Goal: Navigation & Orientation: Find specific page/section

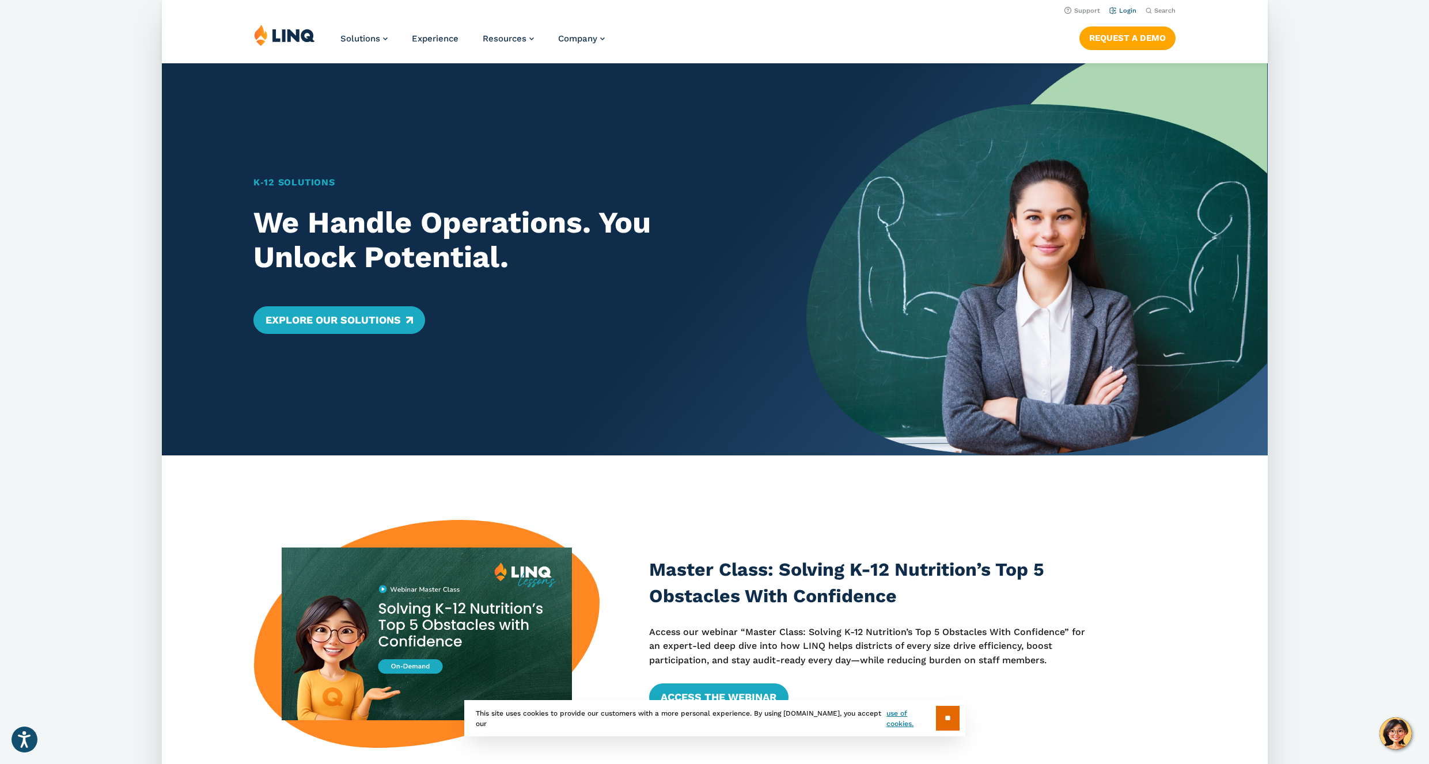
click at [1120, 10] on link "Login" at bounding box center [1122, 10] width 27 height 7
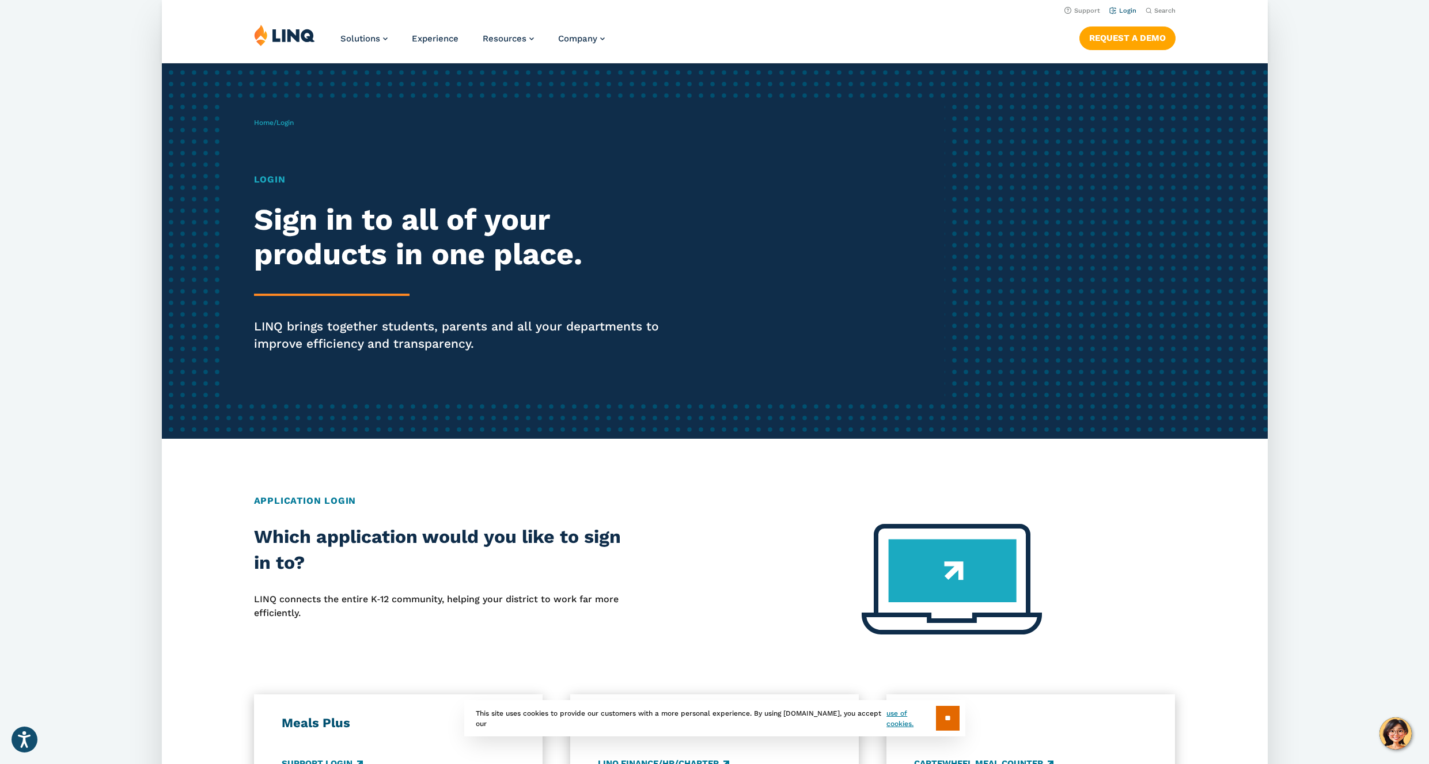
click at [1122, 7] on link "Login" at bounding box center [1122, 10] width 27 height 7
click at [333, 499] on h2 "Application Login" at bounding box center [715, 501] width 922 height 14
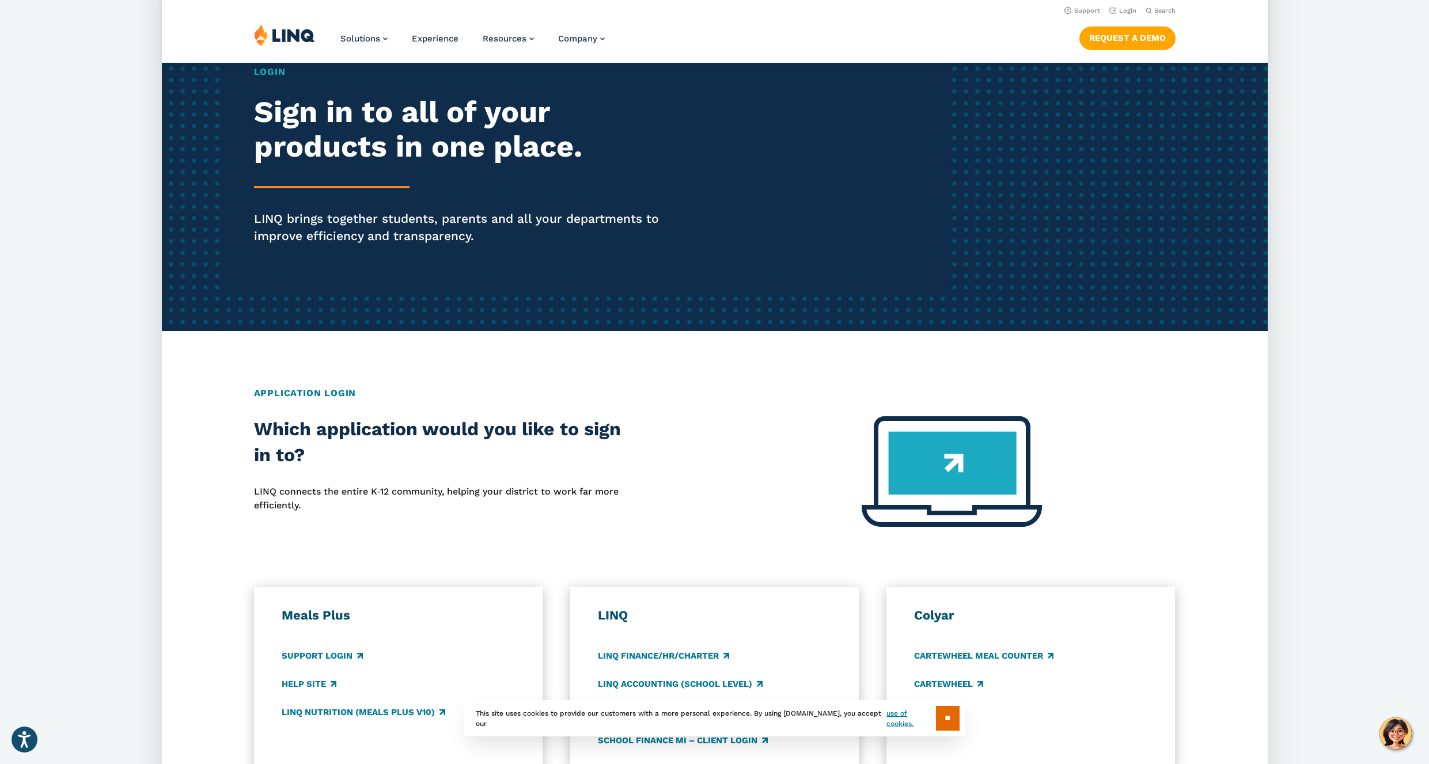
scroll to position [107, 0]
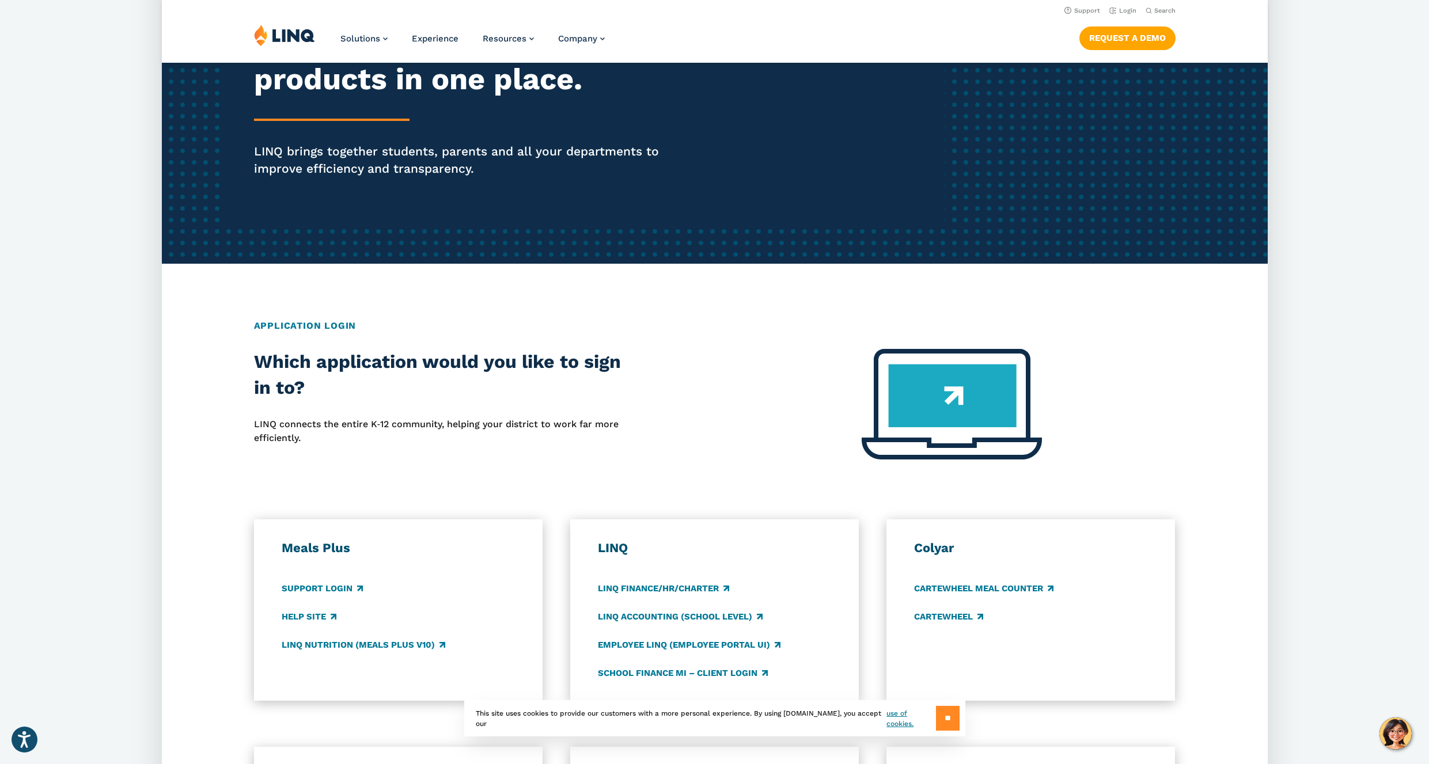
click at [938, 718] on input "**" at bounding box center [948, 718] width 24 height 25
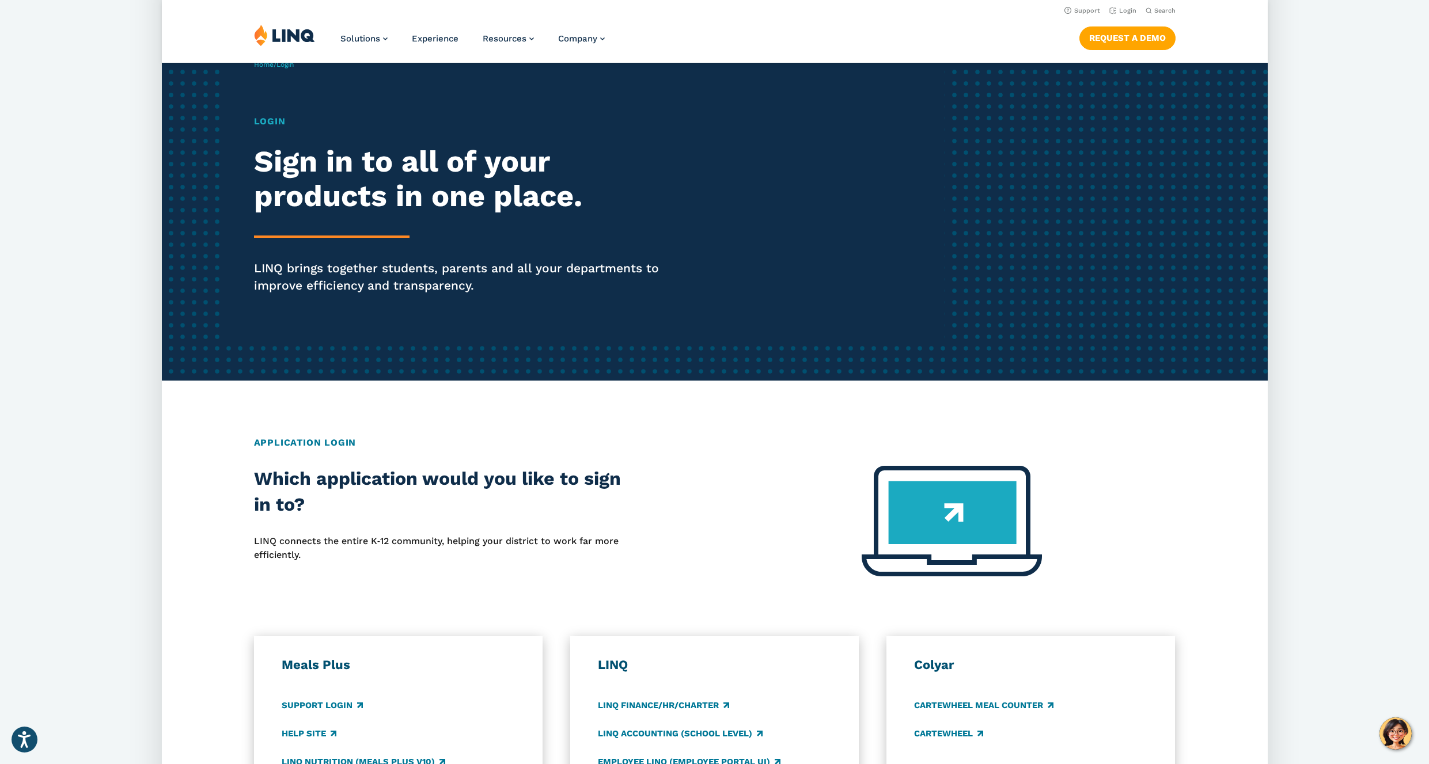
scroll to position [0, 0]
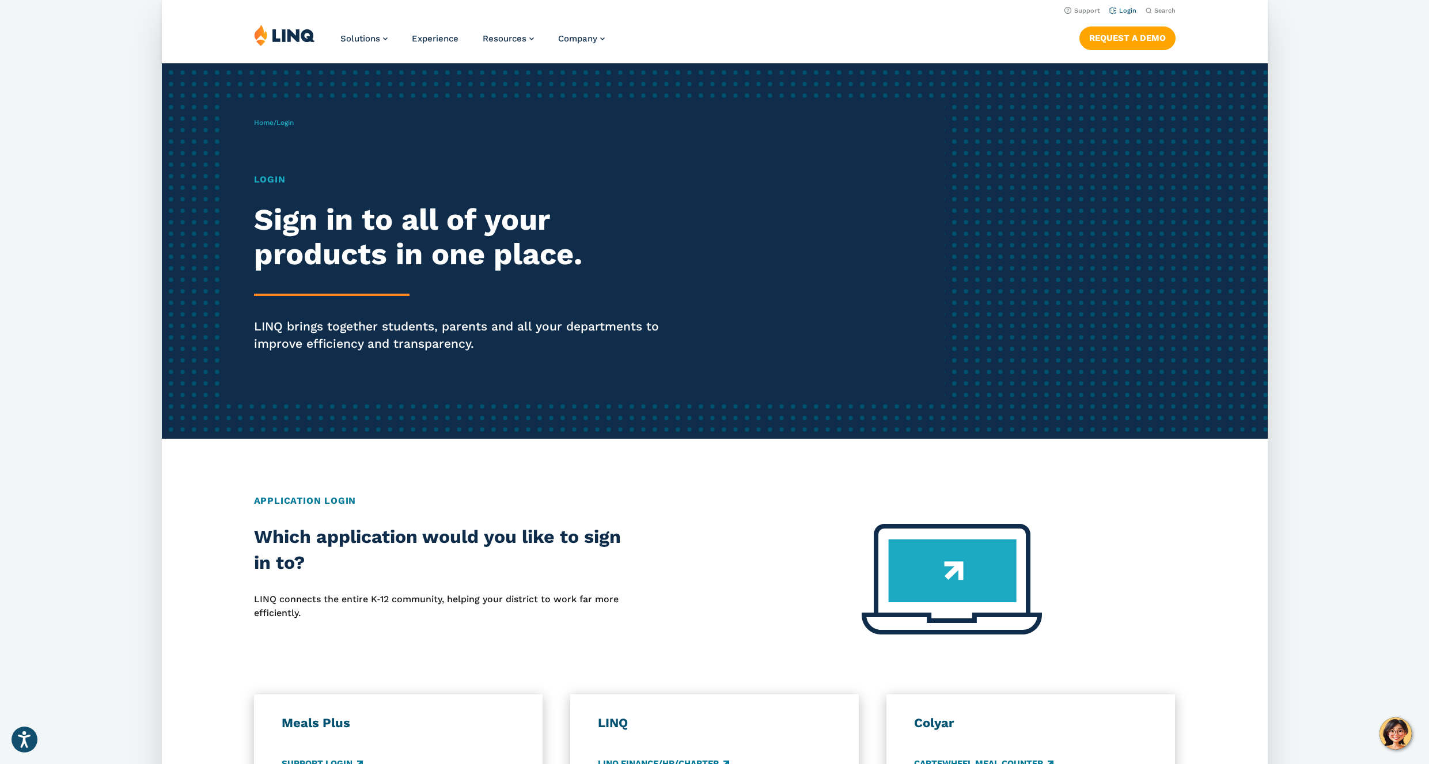
click at [1119, 12] on link "Login" at bounding box center [1122, 10] width 27 height 7
click at [289, 121] on span "Login" at bounding box center [284, 123] width 17 height 8
click at [272, 177] on h1 "Login" at bounding box center [467, 180] width 426 height 14
click at [359, 317] on div "Login Sign in to all of your products in one place. LINQ brings together studen…" at bounding box center [467, 279] width 426 height 212
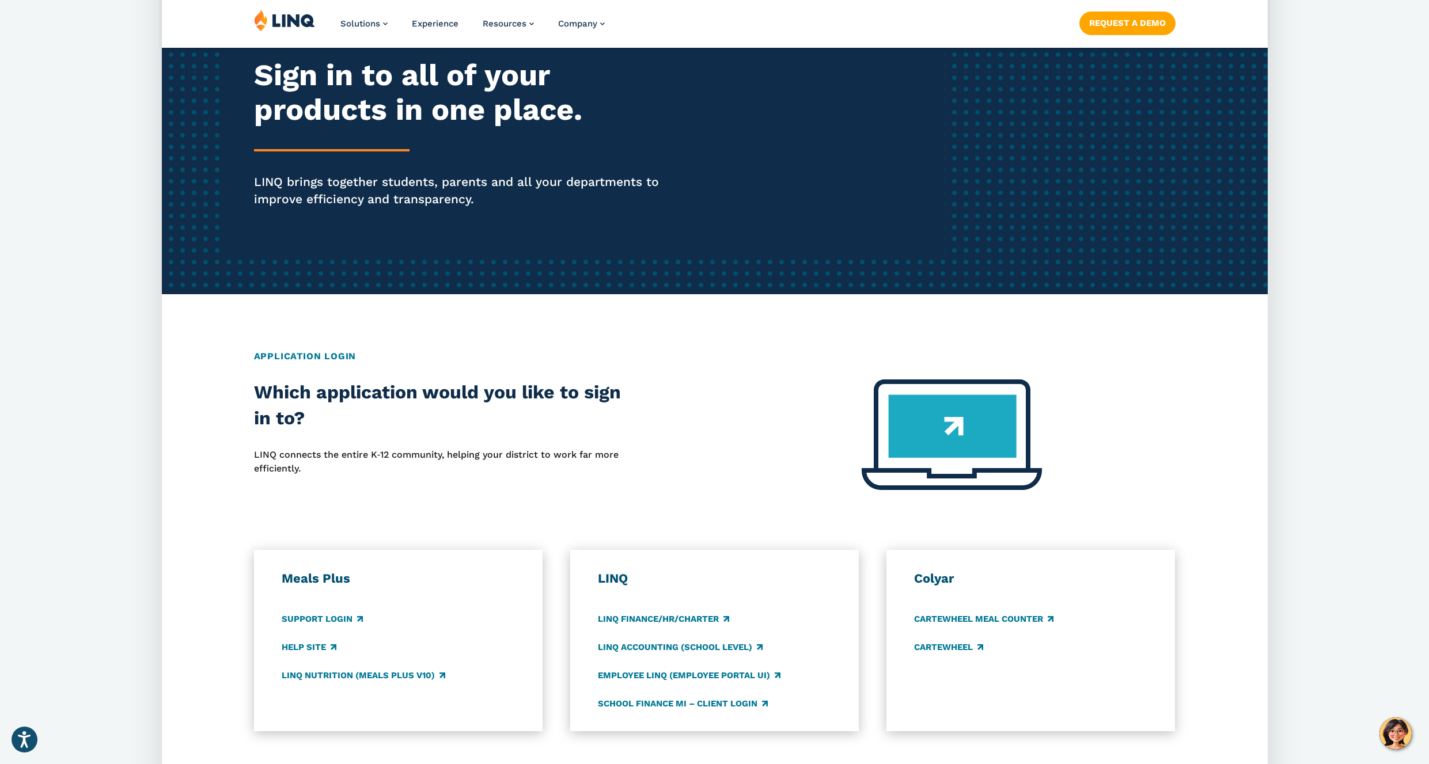
scroll to position [150, 0]
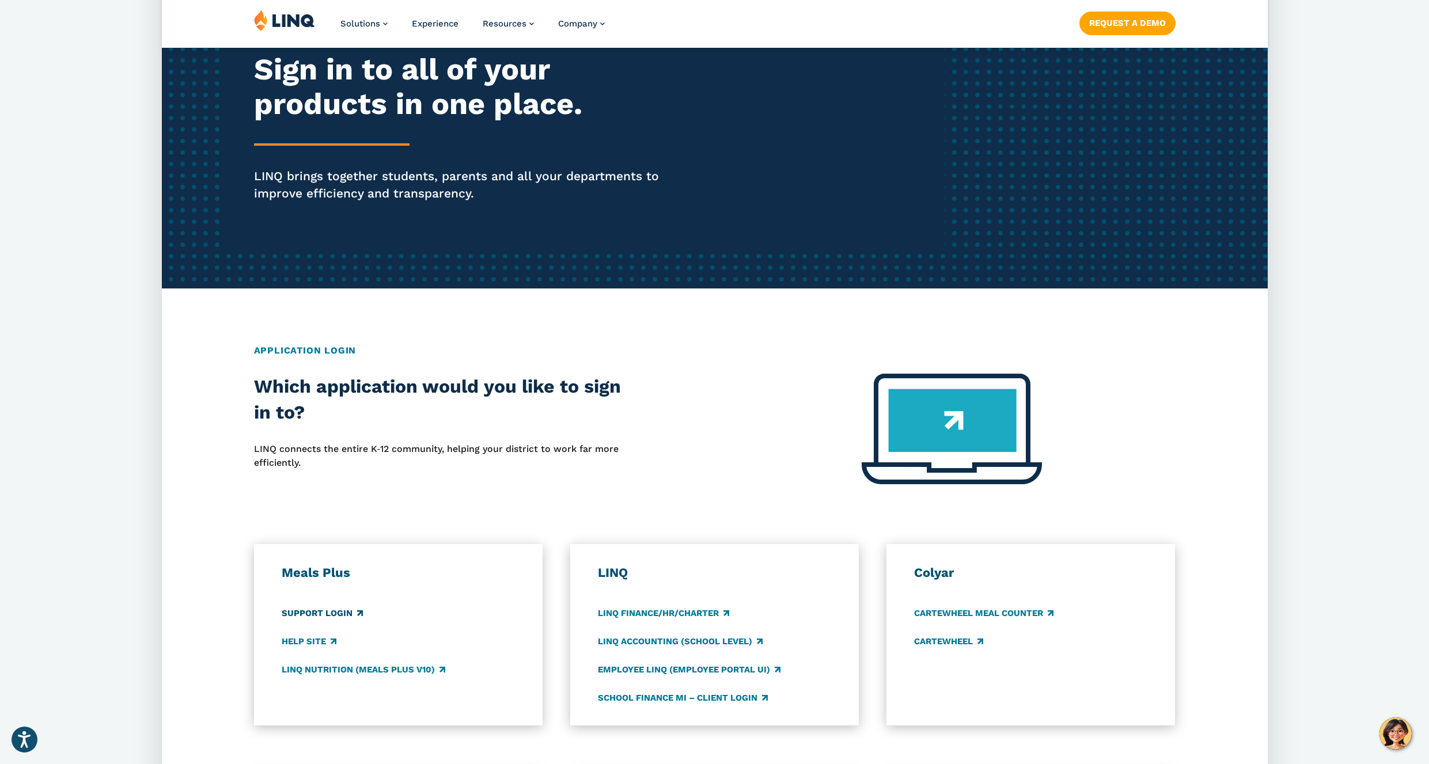
click at [345, 611] on link "Support Login" at bounding box center [322, 613] width 81 height 13
